Goal: Information Seeking & Learning: Learn about a topic

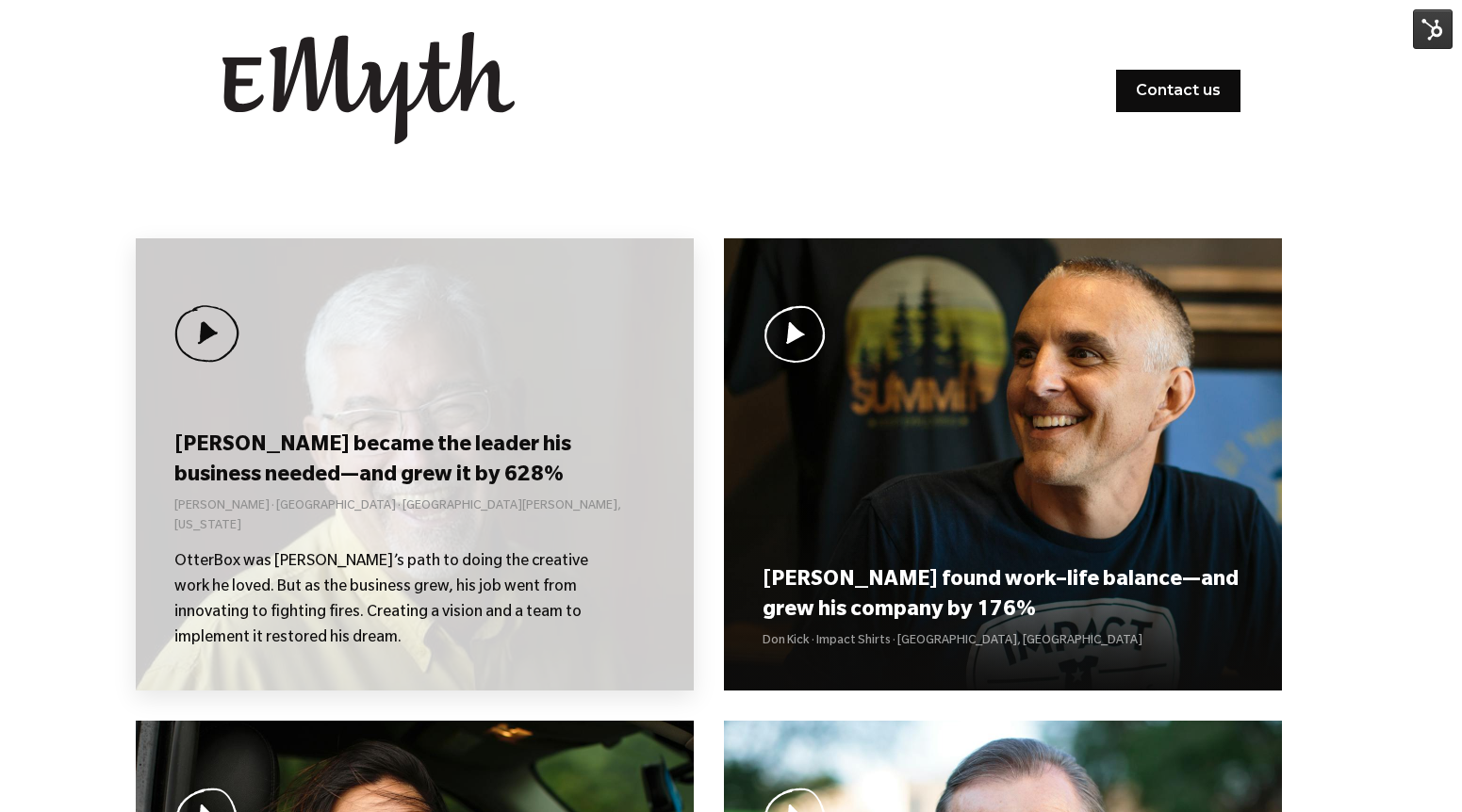
click at [334, 491] on h3 "[PERSON_NAME] became the leader his business needed—and grew it by 628%" at bounding box center [414, 461] width 480 height 58
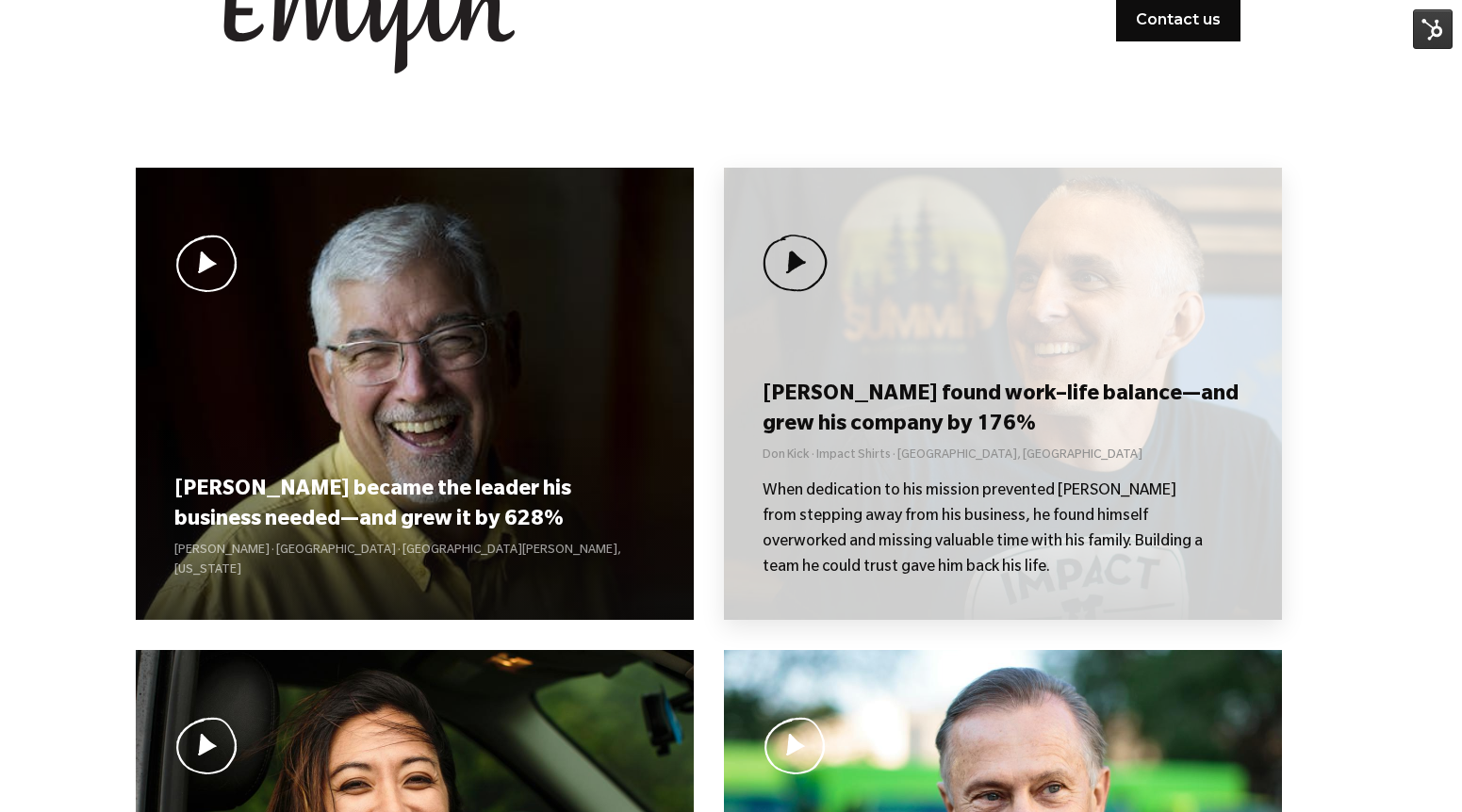
scroll to position [74, 0]
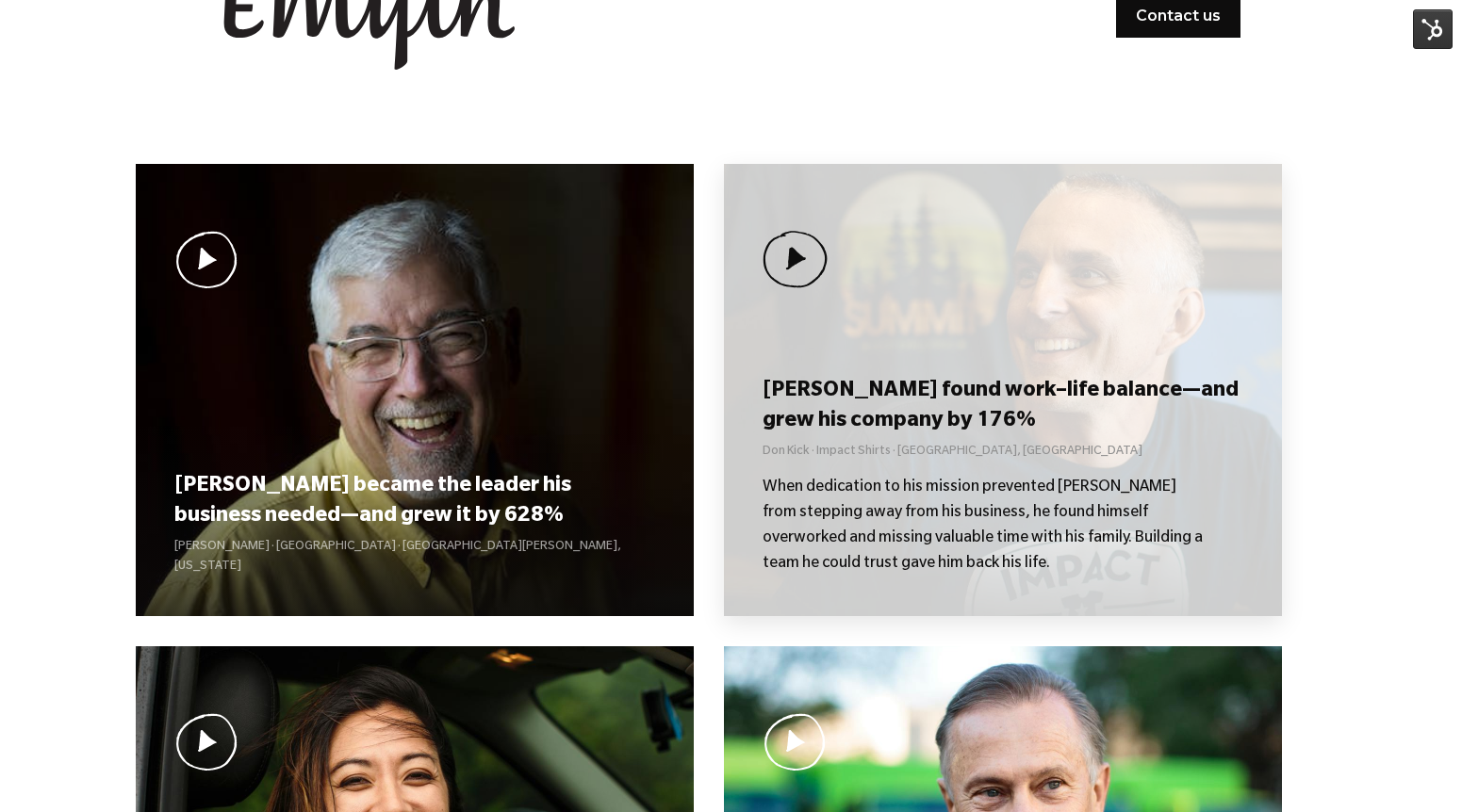
click at [922, 471] on div "[PERSON_NAME] found work–life balance—and grew his company by 176% Don Kick · I…" at bounding box center [1002, 475] width 480 height 203
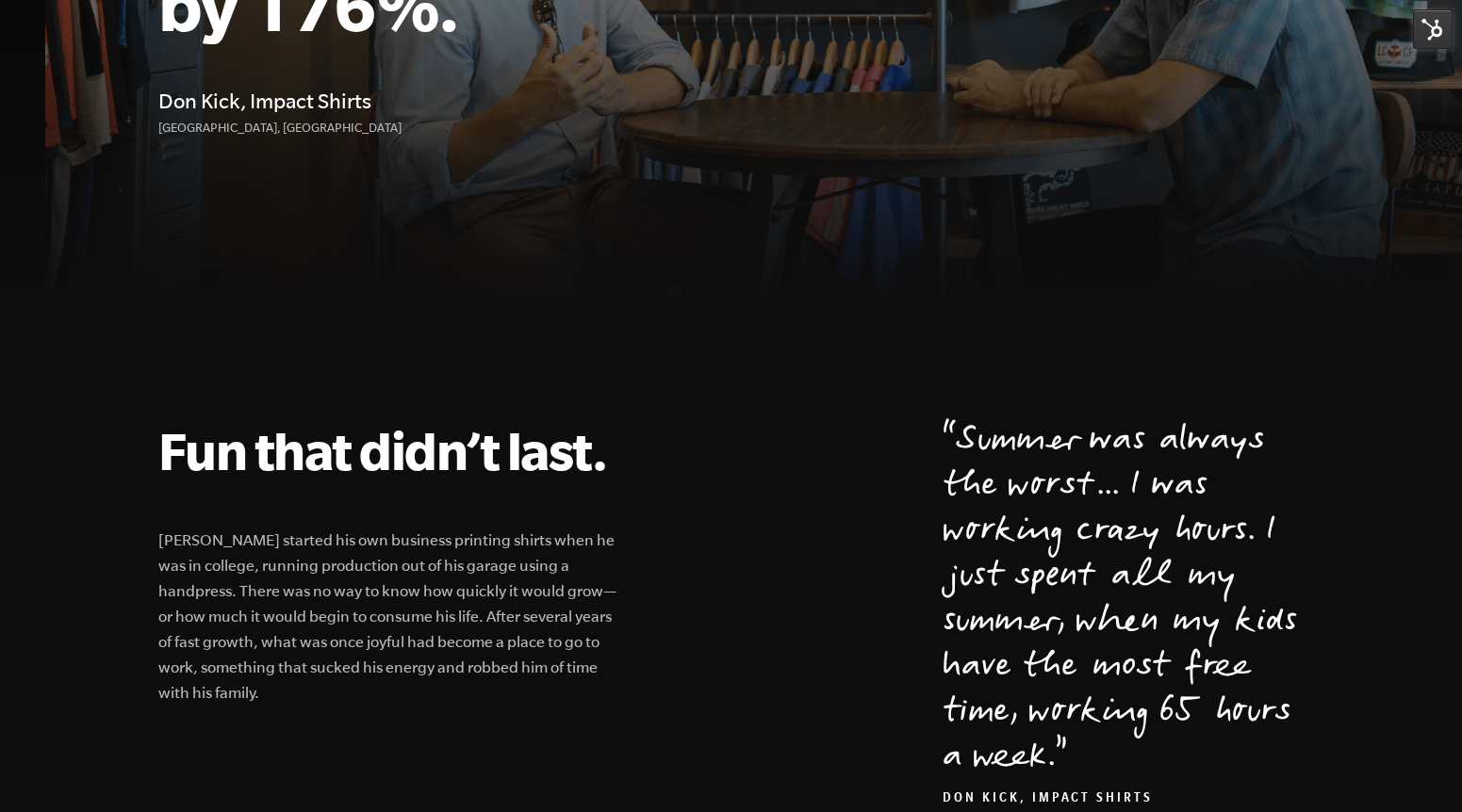
scroll to position [751, 0]
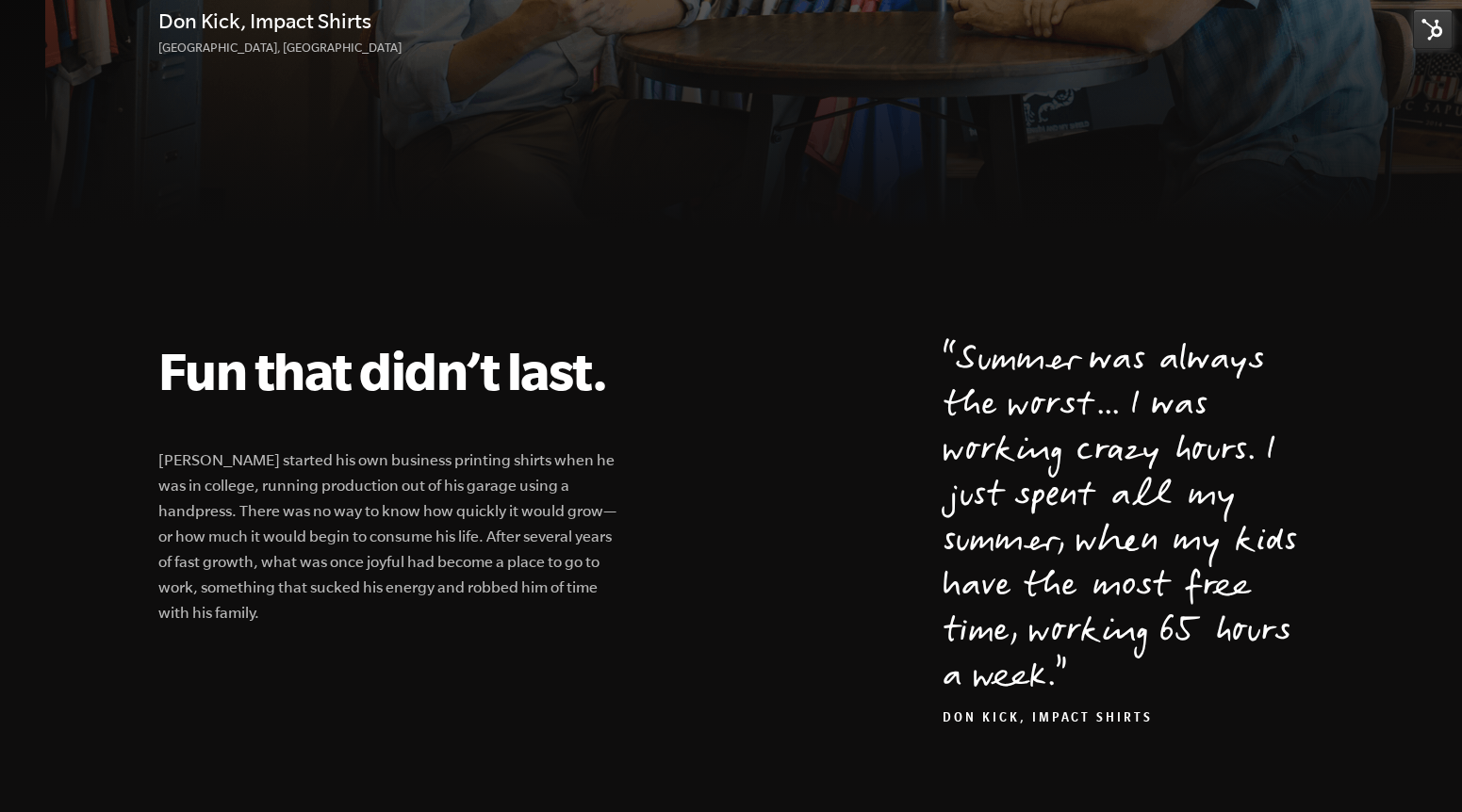
click at [1416, 41] on img at bounding box center [1433, 29] width 40 height 40
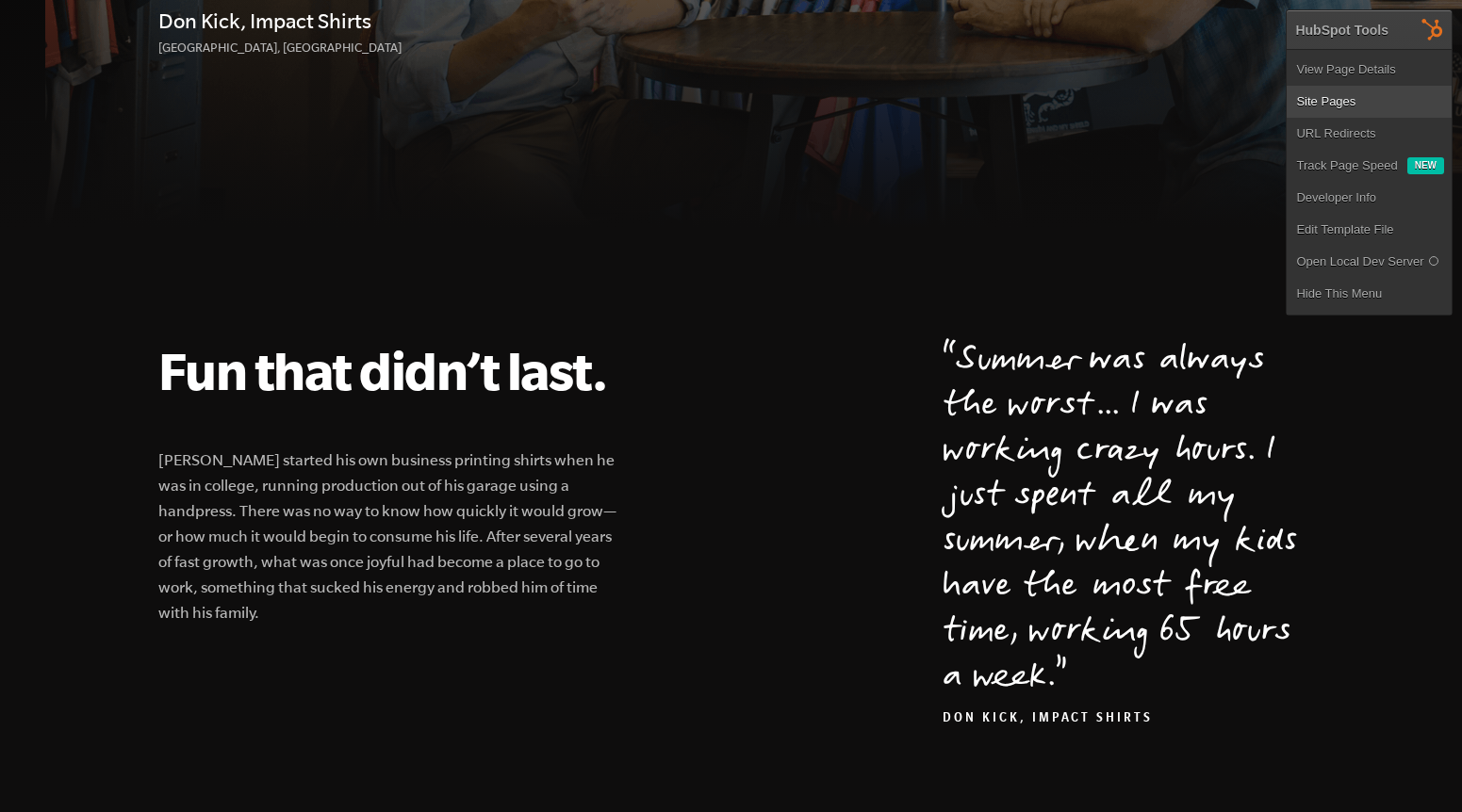
click at [1328, 95] on link "Site Pages" at bounding box center [1368, 101] width 165 height 32
